Goal: Communication & Community: Participate in discussion

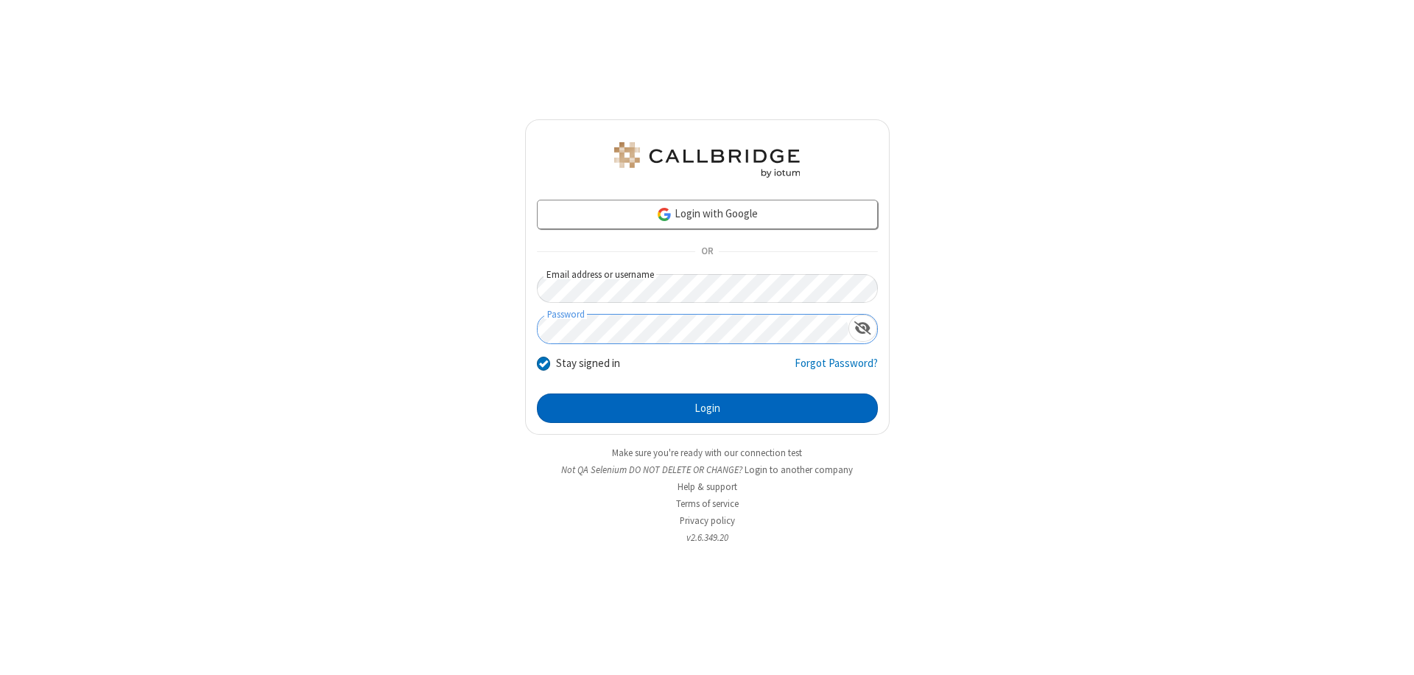
click at [707, 408] on button "Login" at bounding box center [707, 407] width 341 height 29
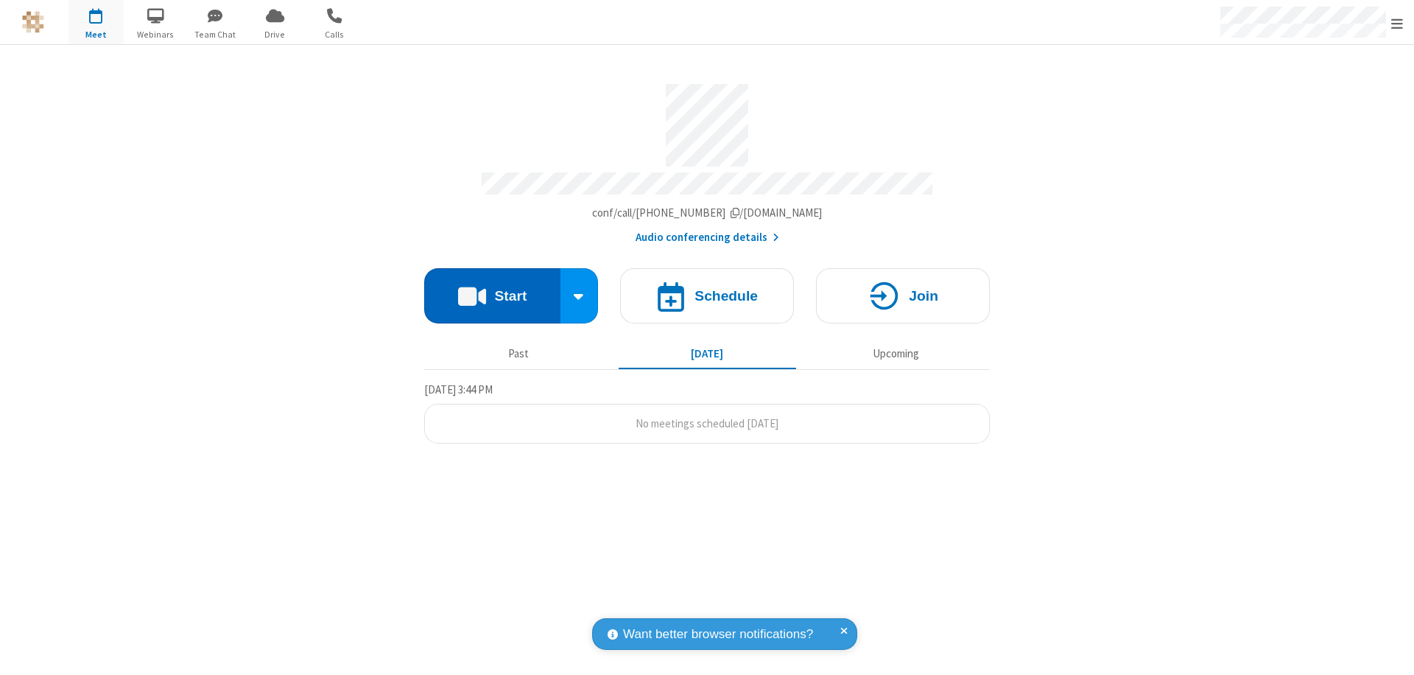
click at [492, 289] on button "Start" at bounding box center [492, 295] width 136 height 55
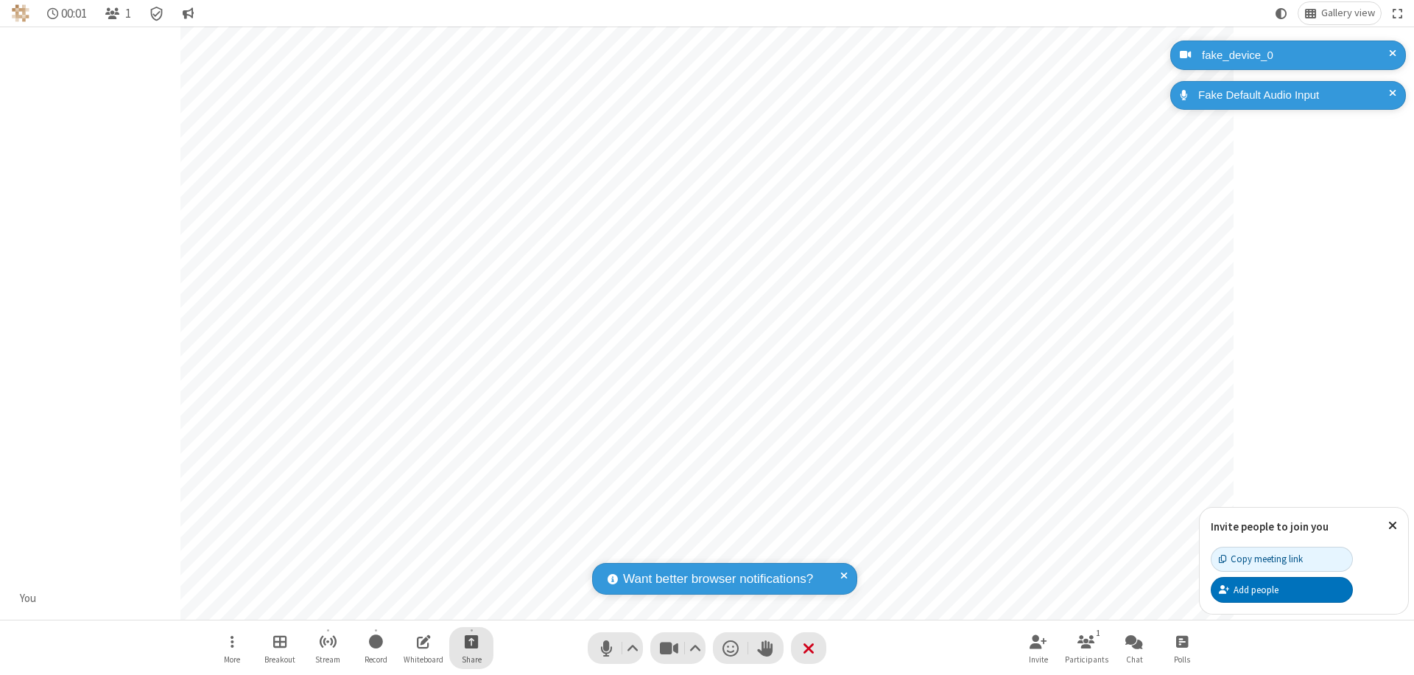
click at [471, 641] on span "Start sharing" at bounding box center [472, 641] width 14 height 18
click at [412, 605] on span "Share my screen" at bounding box center [412, 606] width 17 height 13
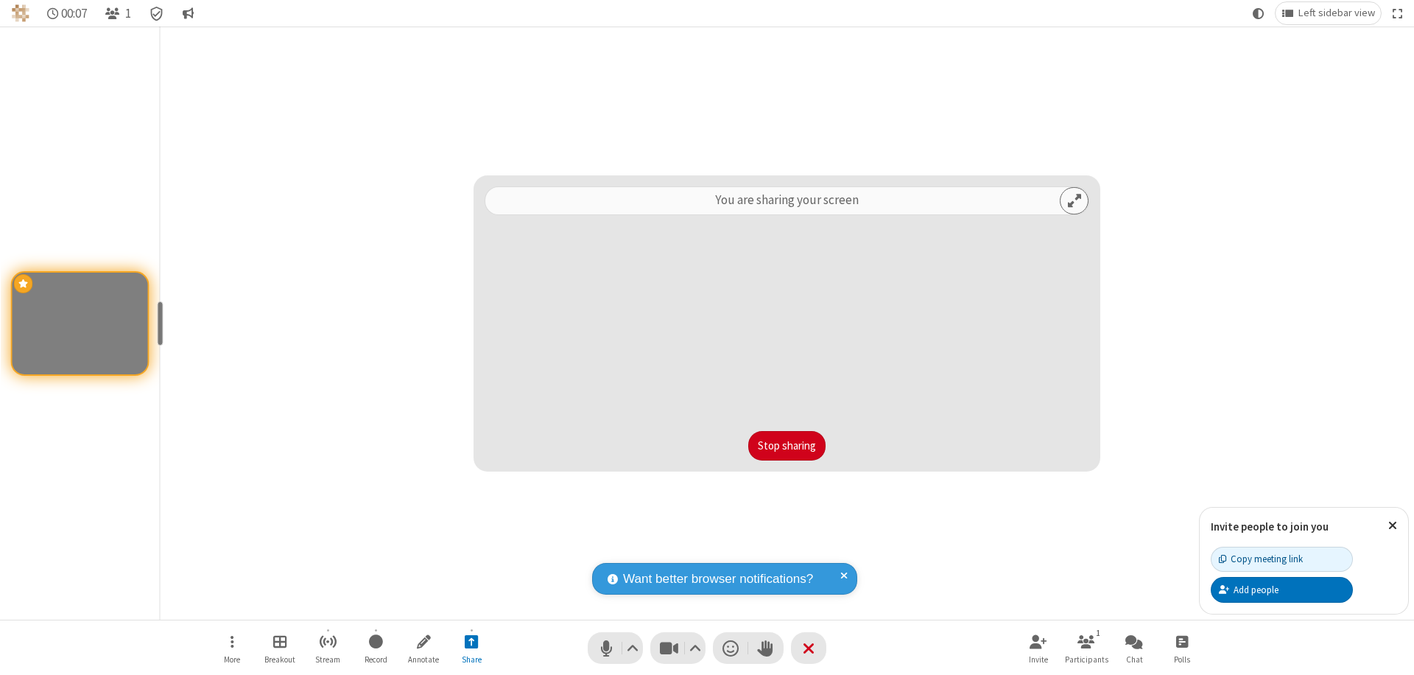
click at [787, 446] on button "Stop sharing" at bounding box center [786, 445] width 77 height 29
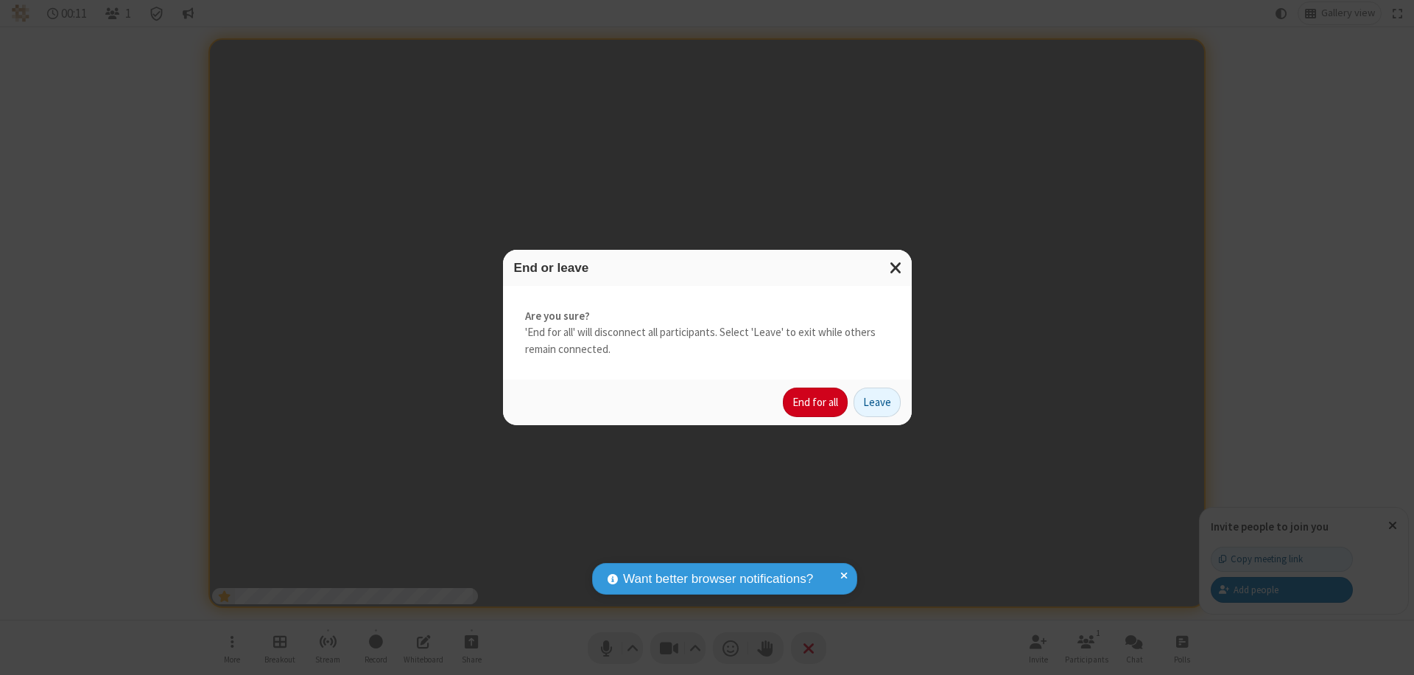
click at [816, 402] on button "End for all" at bounding box center [815, 401] width 65 height 29
